Goal: Task Accomplishment & Management: Manage account settings

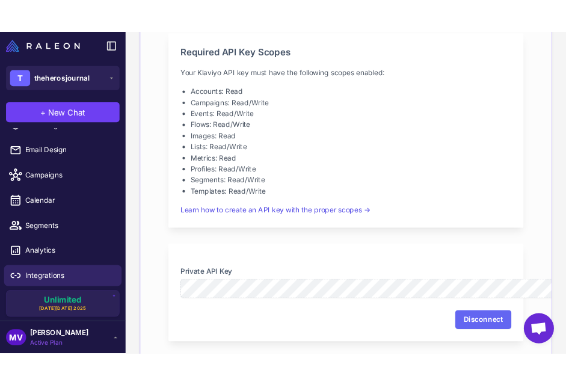
scroll to position [317, 0]
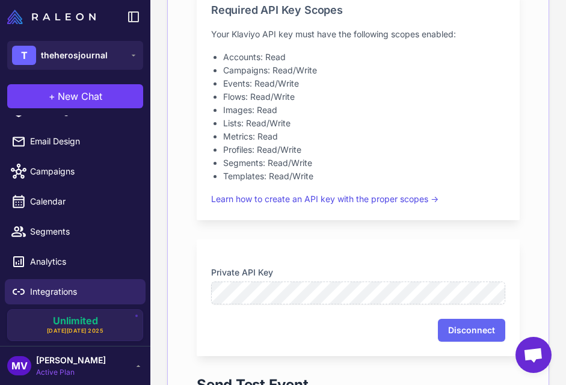
click at [96, 361] on span "[PERSON_NAME]" at bounding box center [71, 359] width 70 height 13
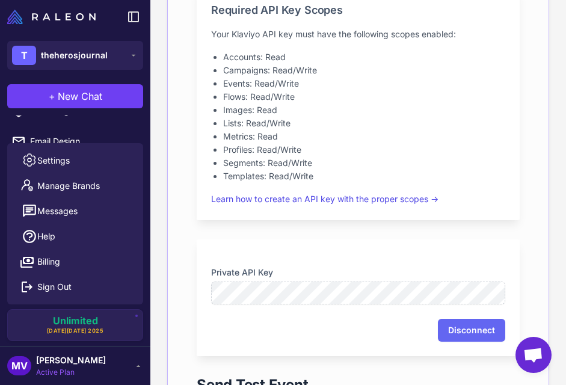
click at [126, 370] on div "MV [PERSON_NAME] Active Plan" at bounding box center [75, 365] width 136 height 24
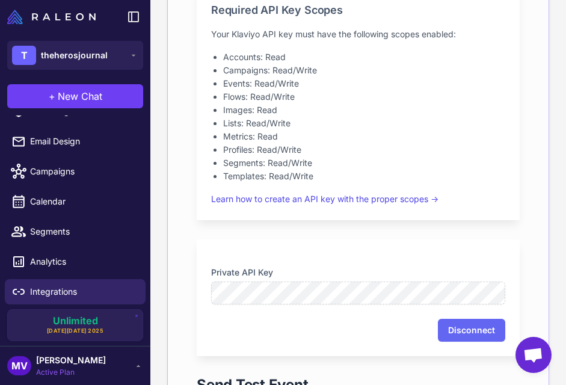
click at [126, 370] on div "MV [PERSON_NAME] Active Plan" at bounding box center [75, 365] width 136 height 24
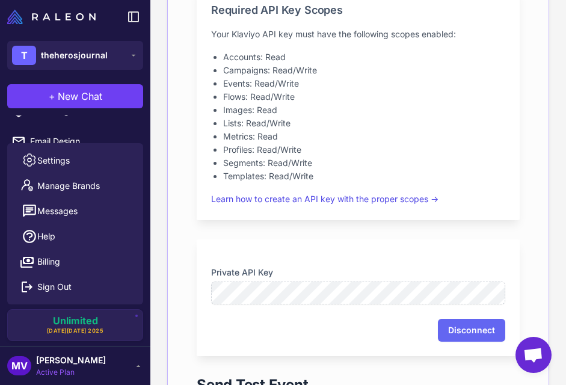
click at [126, 370] on div "MV [PERSON_NAME] Active Plan" at bounding box center [75, 365] width 136 height 24
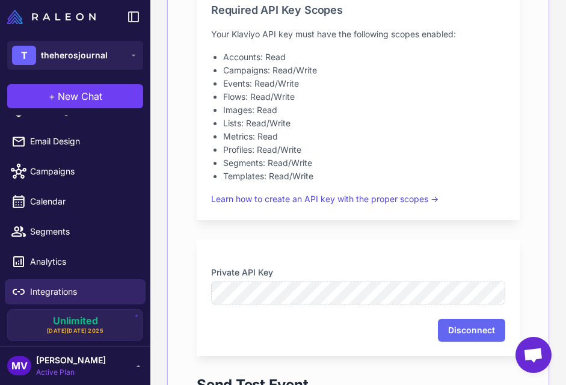
click at [126, 370] on div "MV [PERSON_NAME] Active Plan" at bounding box center [75, 365] width 136 height 24
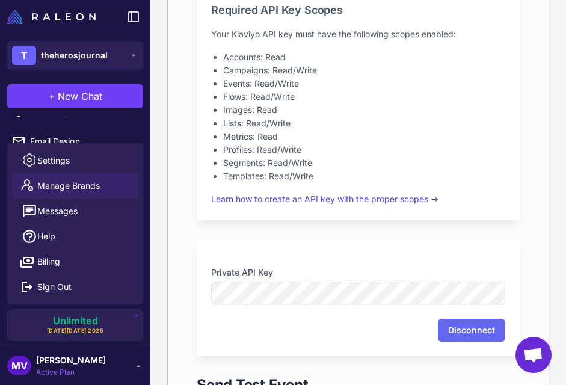
click at [96, 185] on span "Manage Brands" at bounding box center [68, 185] width 63 height 13
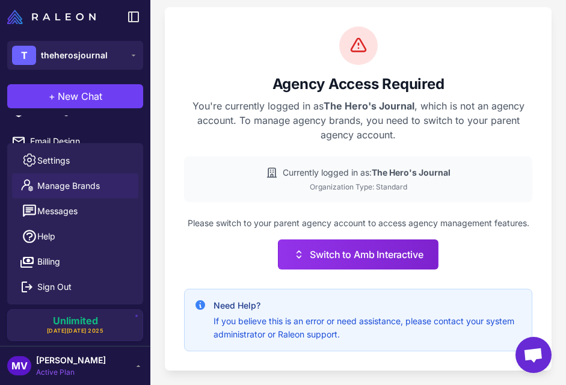
scroll to position [7, 0]
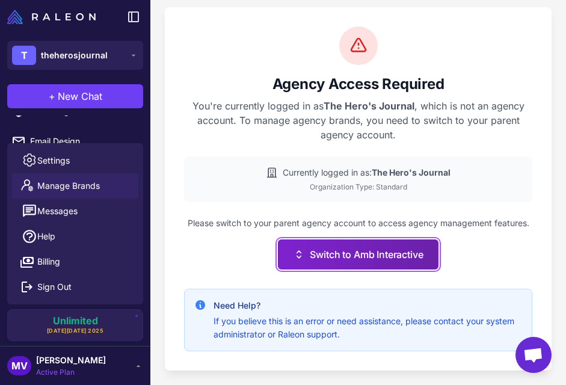
click at [361, 251] on button "Switch to Amb Interactive" at bounding box center [358, 254] width 160 height 30
